Goal: Navigation & Orientation: Find specific page/section

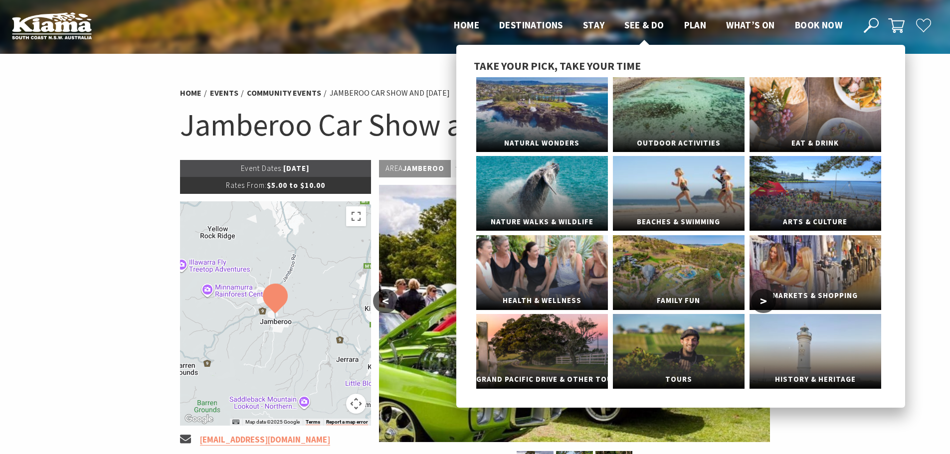
click at [799, 287] on span "Markets & Shopping" at bounding box center [815, 296] width 132 height 18
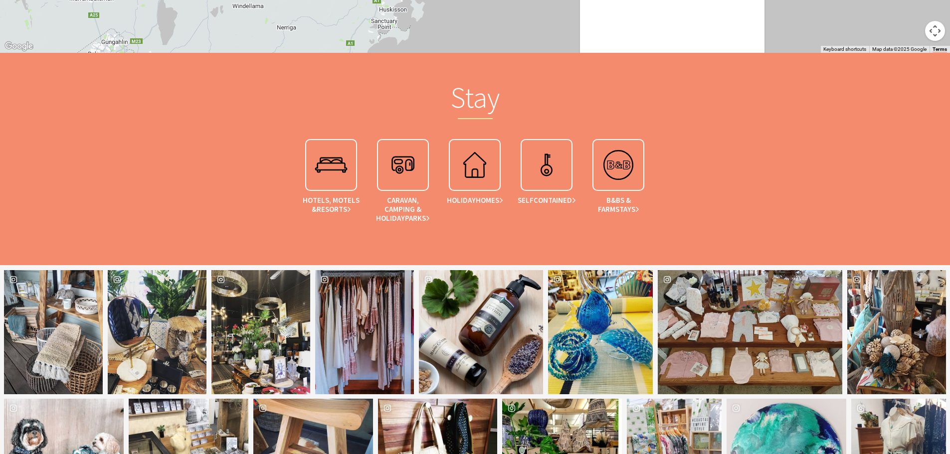
scroll to position [1292, 0]
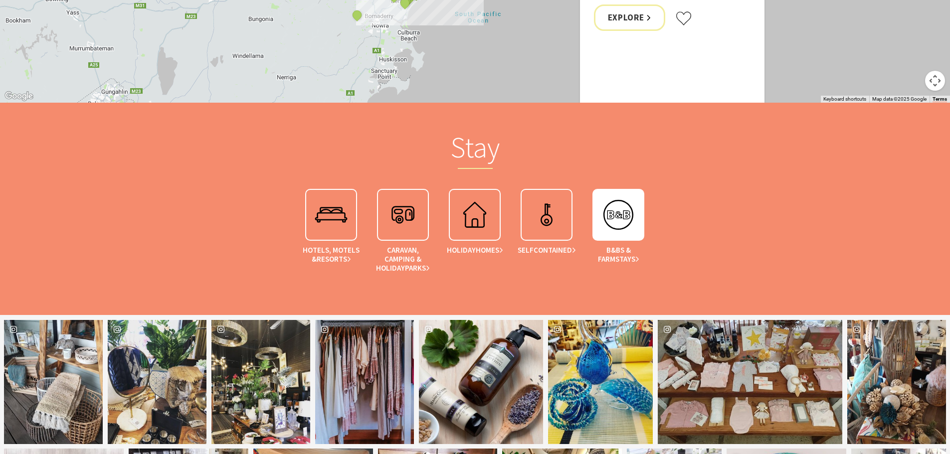
click at [620, 224] on img at bounding box center [618, 215] width 40 height 40
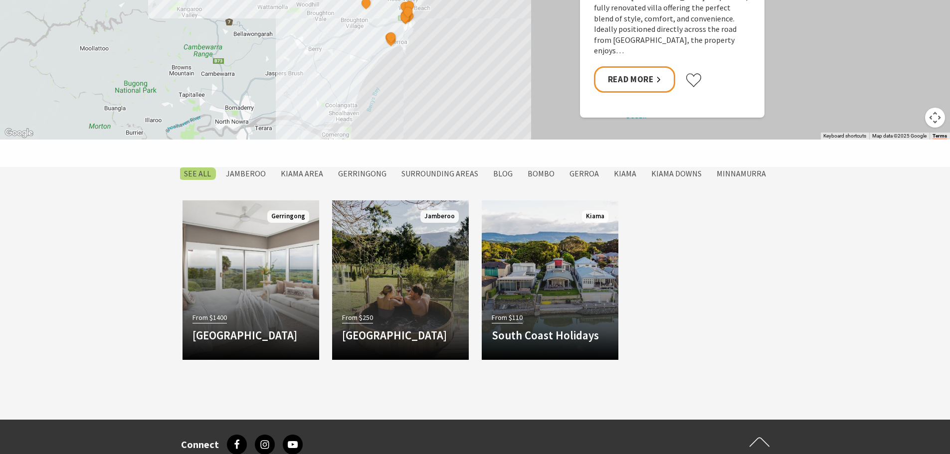
scroll to position [698, 0]
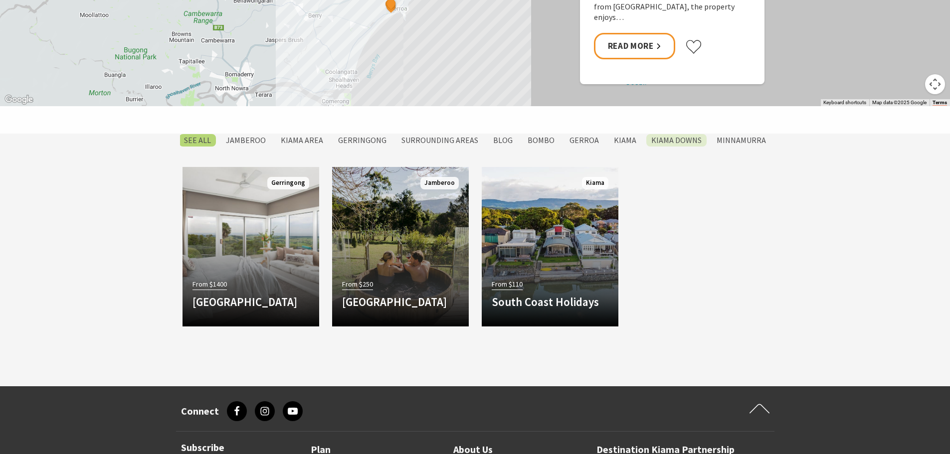
click at [680, 139] on label "Kiama Downs" at bounding box center [676, 140] width 60 height 12
click at [0, 0] on input "Kiama Downs" at bounding box center [0, 0] width 0 height 0
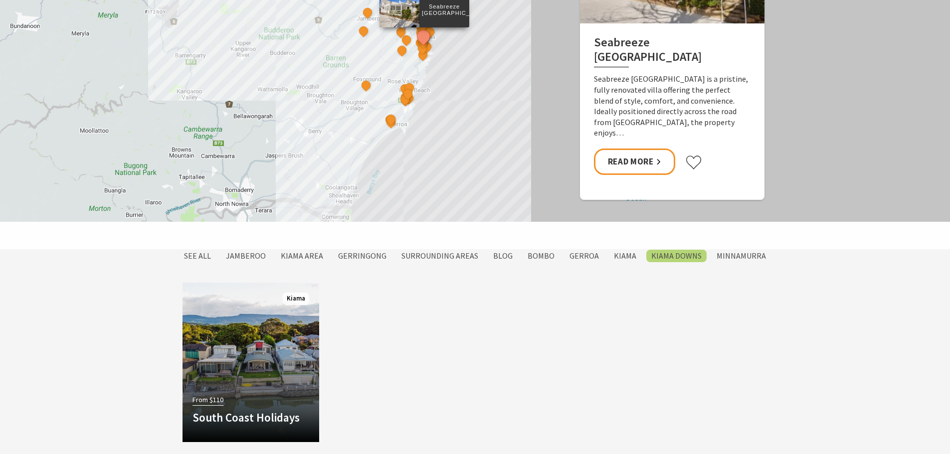
scroll to position [582, 0]
click at [207, 259] on label "SEE All" at bounding box center [197, 256] width 37 height 12
click at [0, 0] on input "SEE All" at bounding box center [0, 0] width 0 height 0
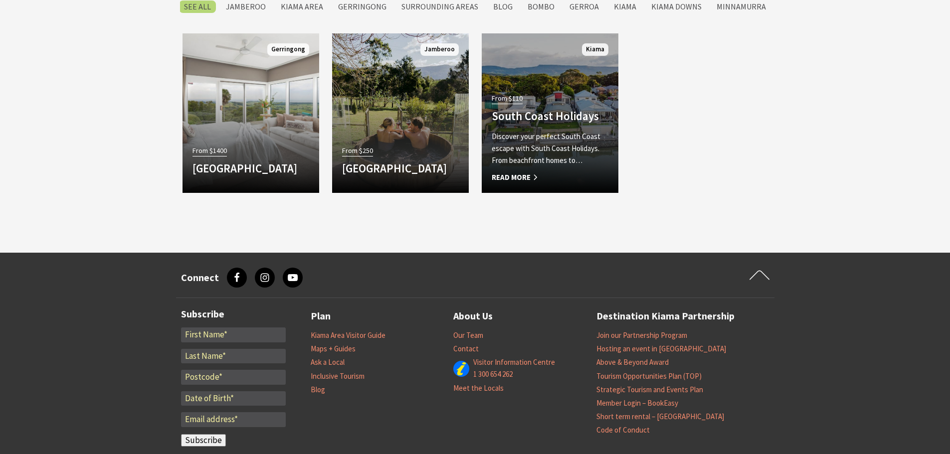
scroll to position [831, 0]
click at [516, 154] on p "Discover your perfect South Coast escape with South Coast Holidays. From beachf…" at bounding box center [549, 148] width 117 height 36
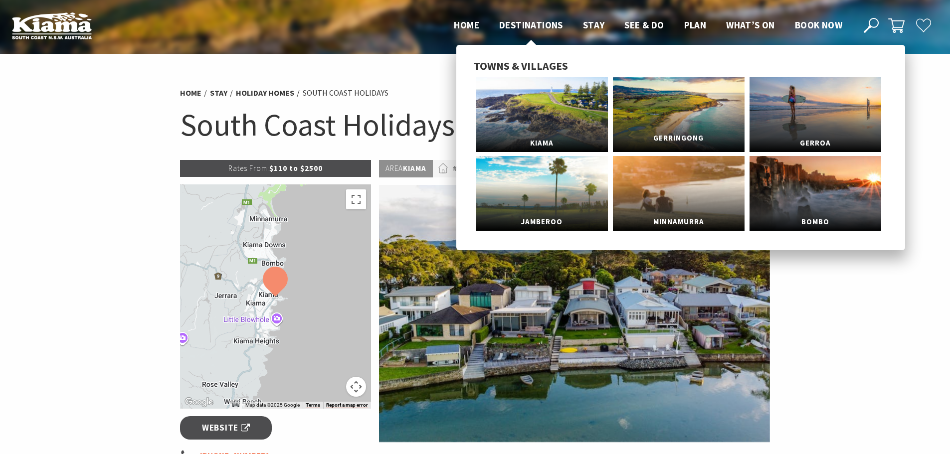
click at [671, 129] on span "Gerringong" at bounding box center [679, 138] width 132 height 18
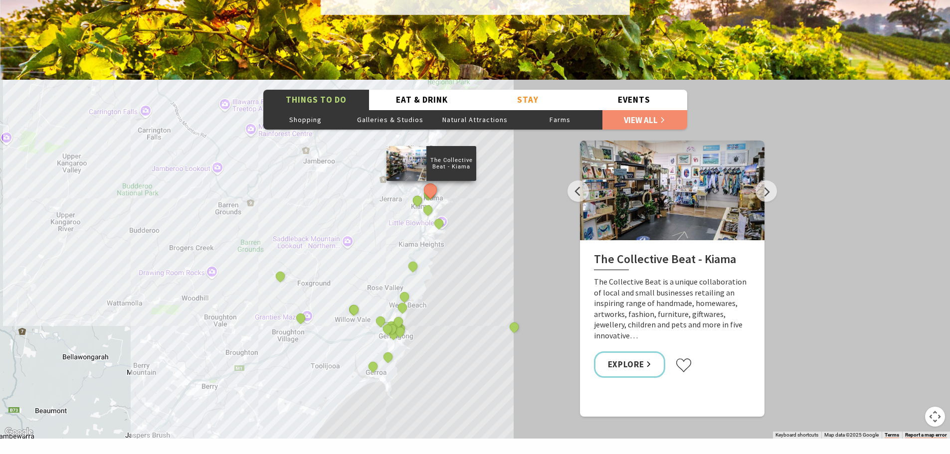
scroll to position [1695, 0]
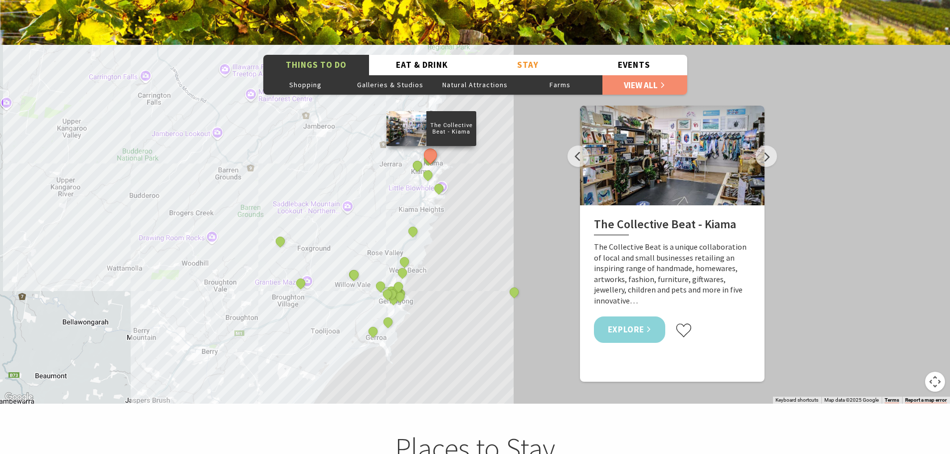
click at [635, 317] on link "Explore" at bounding box center [630, 330] width 72 height 26
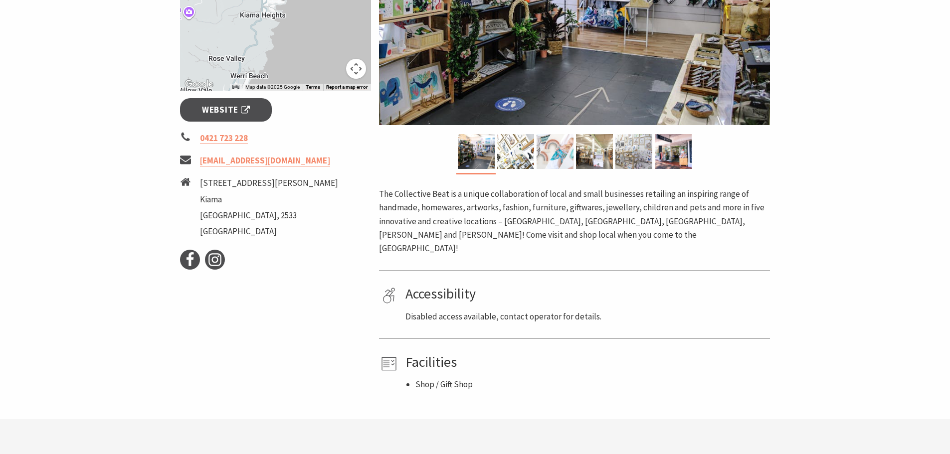
scroll to position [299, 0]
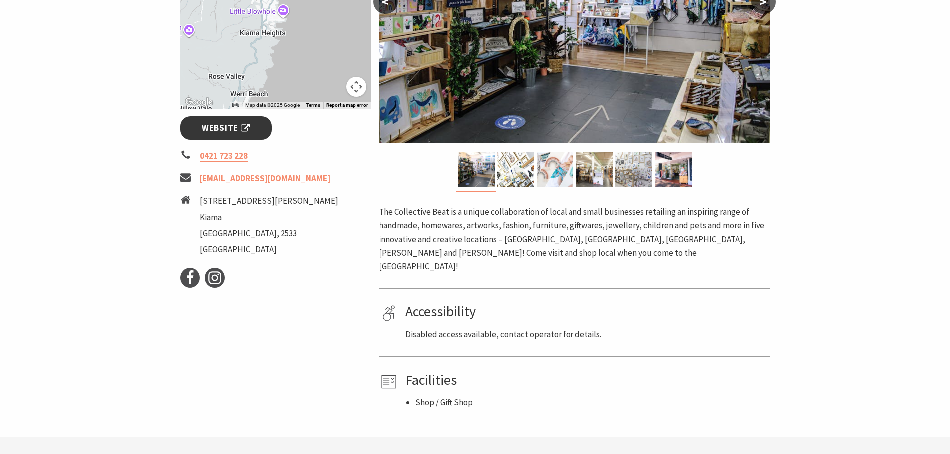
click at [219, 125] on span "Website" at bounding box center [226, 127] width 48 height 13
